Goal: Task Accomplishment & Management: Manage account settings

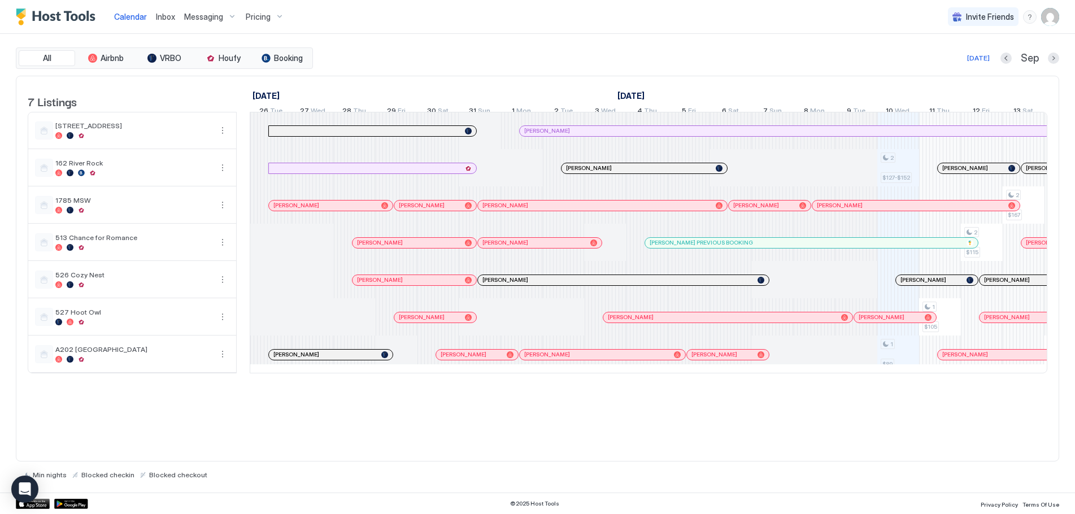
scroll to position [0, 357]
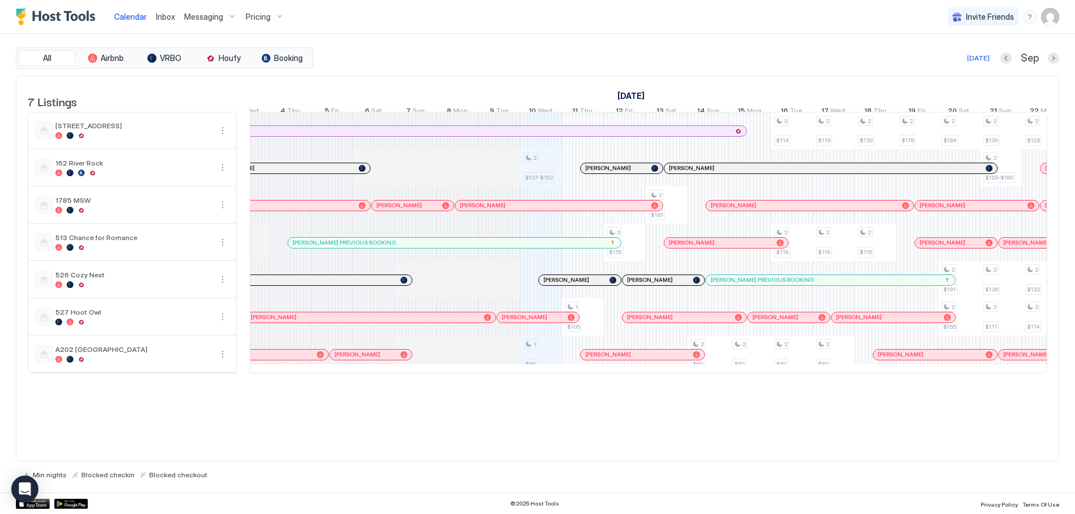
click at [163, 13] on span "Inbox" at bounding box center [165, 17] width 19 height 10
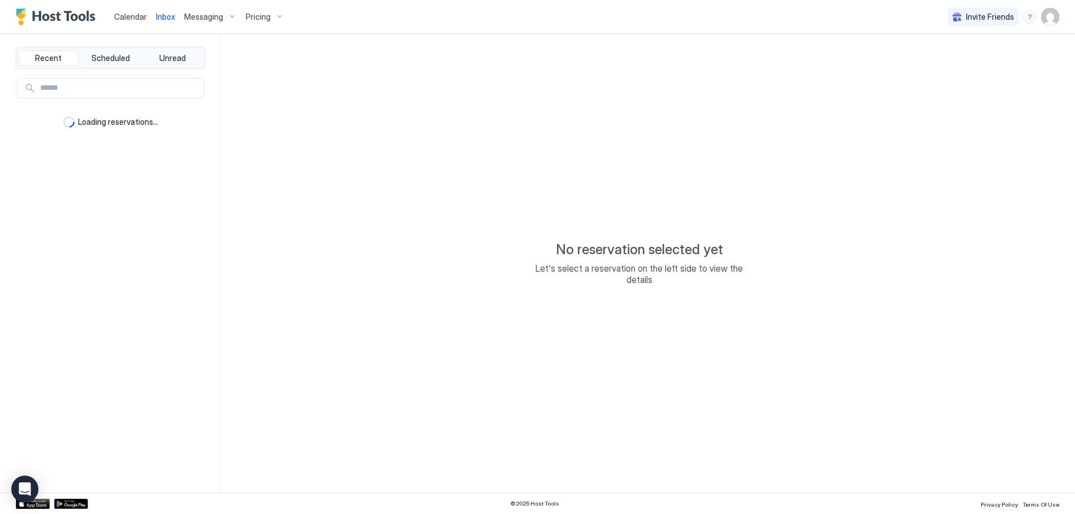
type textarea "*"
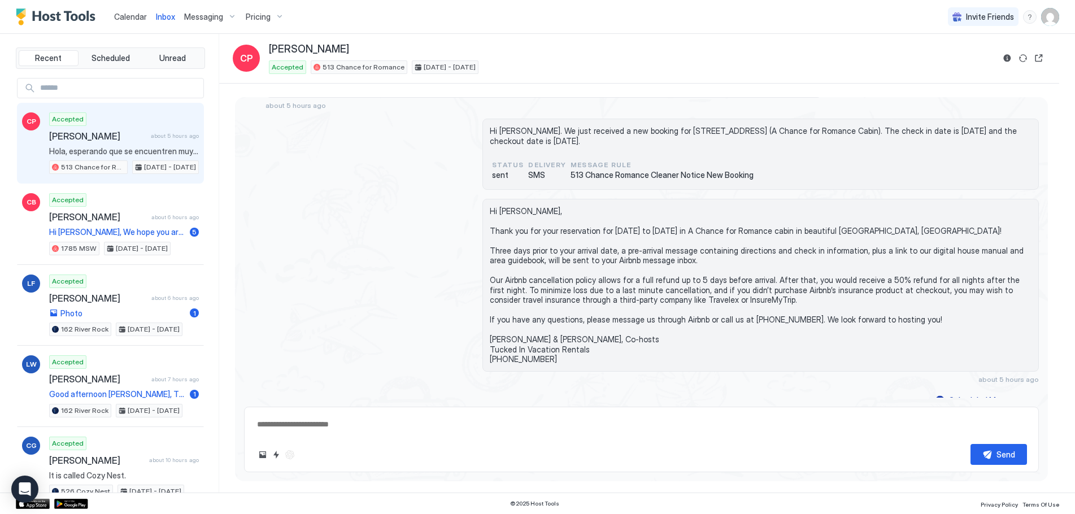
click at [124, 13] on span "Calendar" at bounding box center [130, 17] width 33 height 10
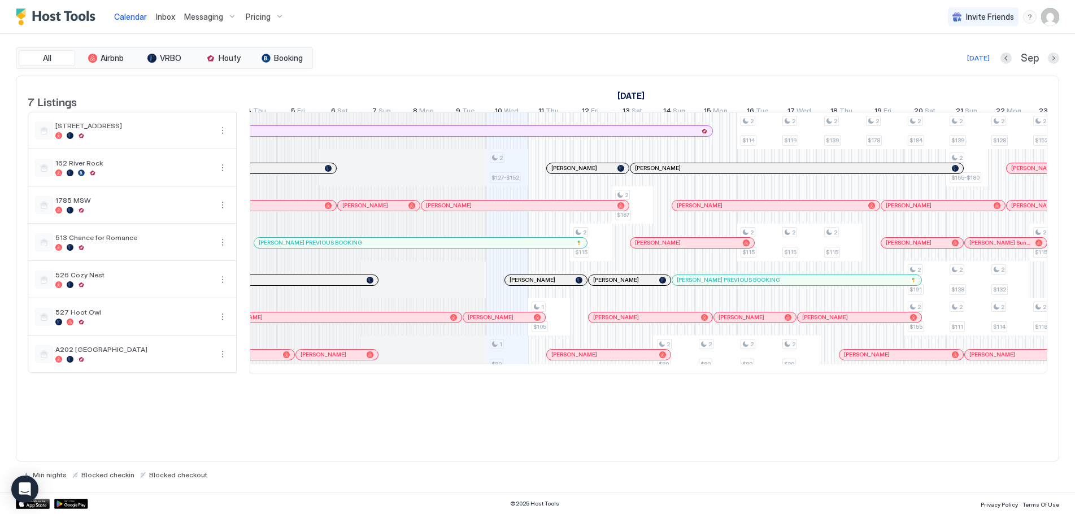
click at [610, 285] on div at bounding box center [610, 280] width 9 height 9
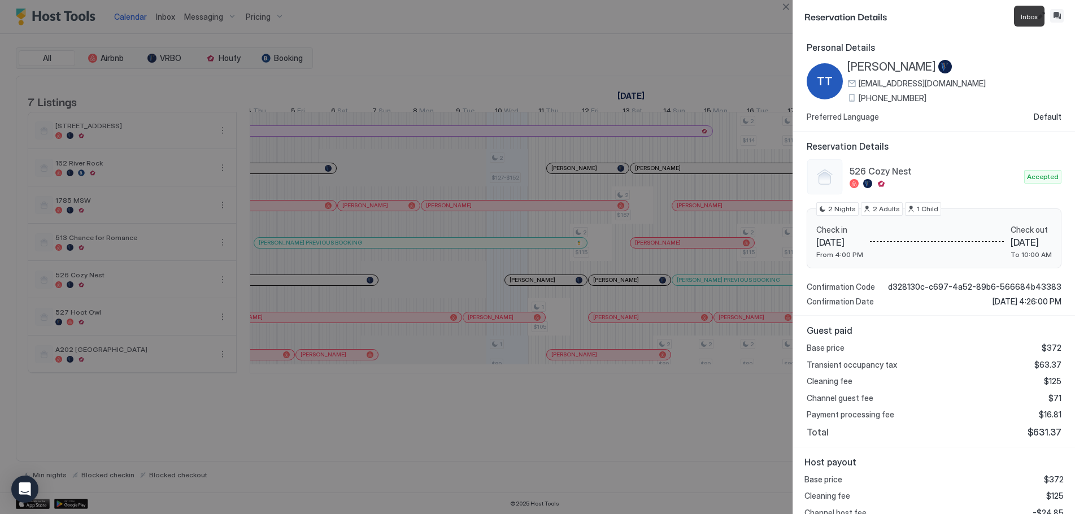
click at [1061, 15] on button "Inbox" at bounding box center [1057, 16] width 14 height 14
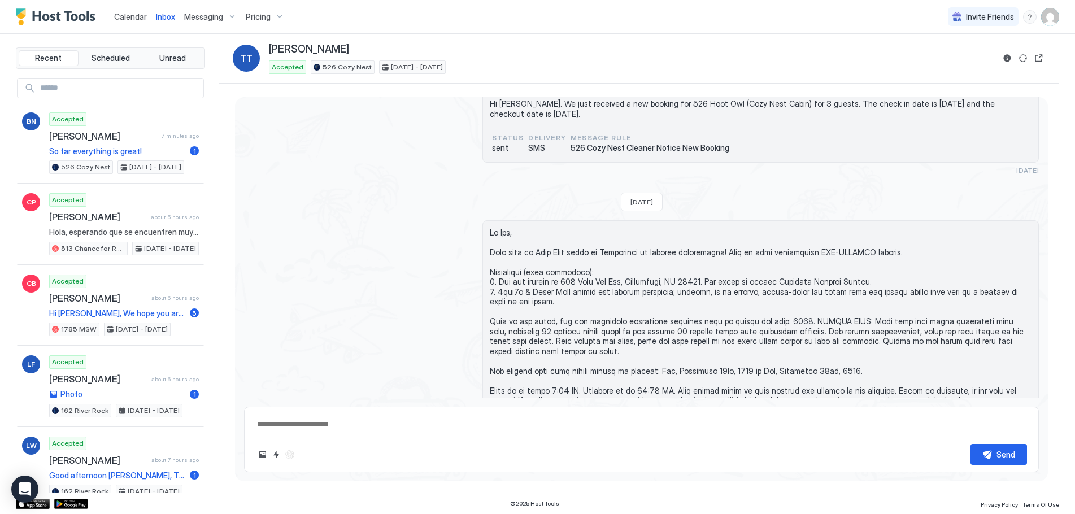
scroll to position [339, 0]
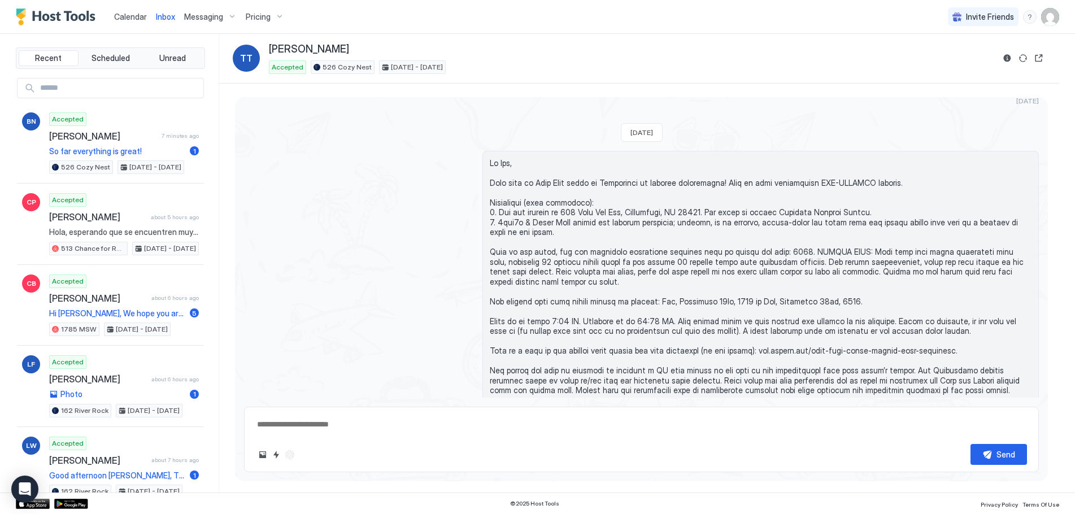
click at [136, 16] on span "Calendar" at bounding box center [130, 17] width 33 height 10
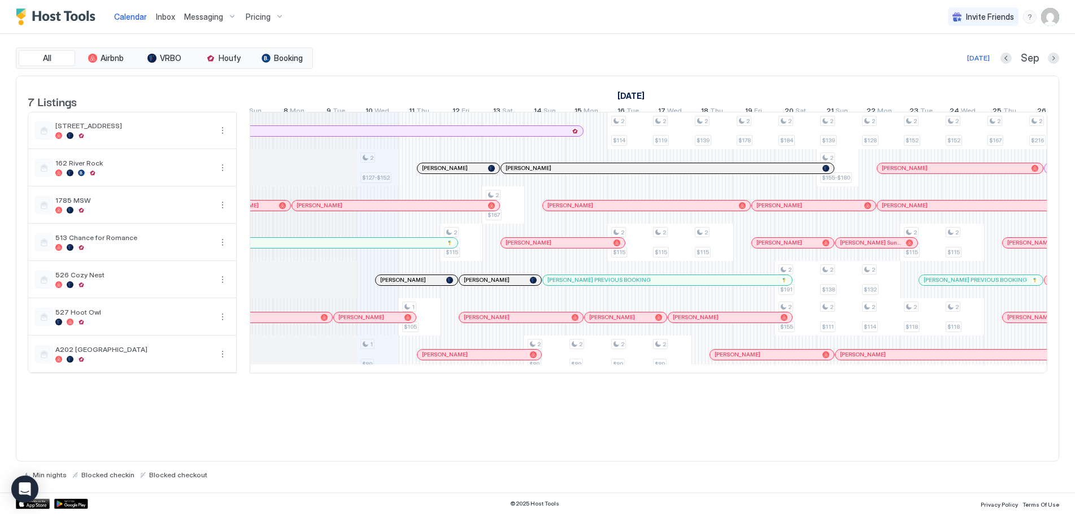
scroll to position [0, 475]
